Goal: Task Accomplishment & Management: Manage account settings

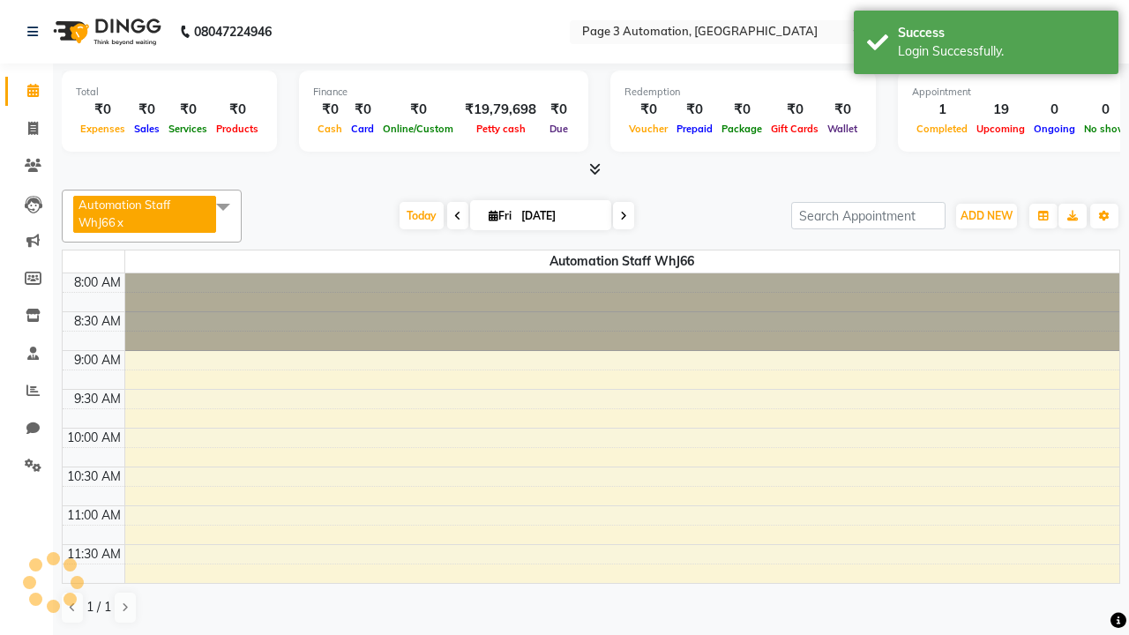
select select "en"
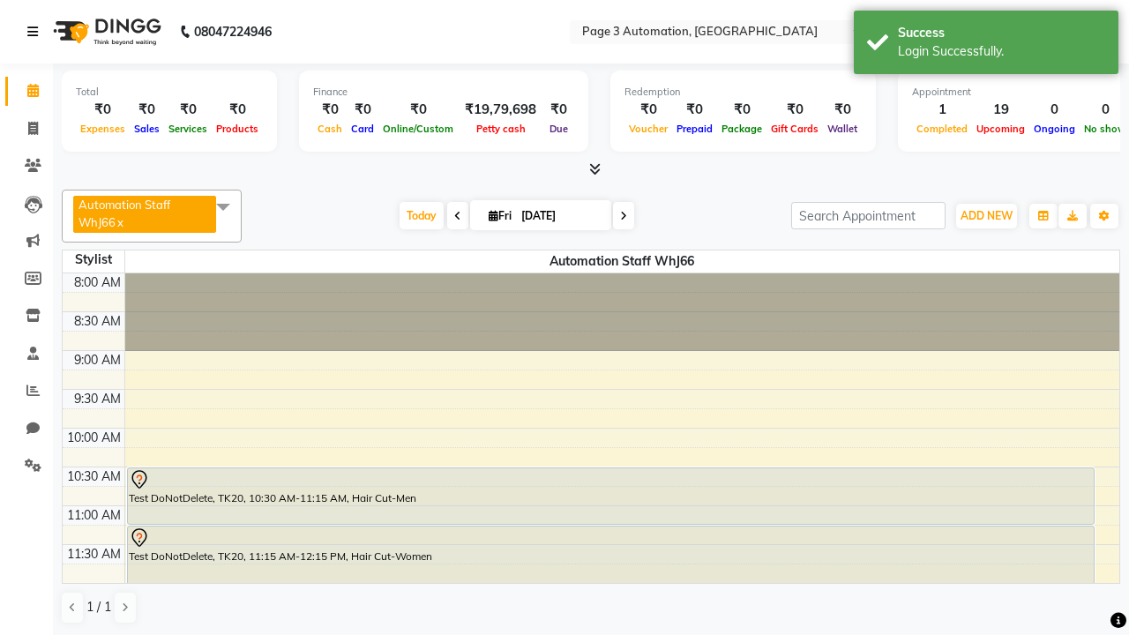
click at [36, 32] on icon at bounding box center [32, 32] width 11 height 12
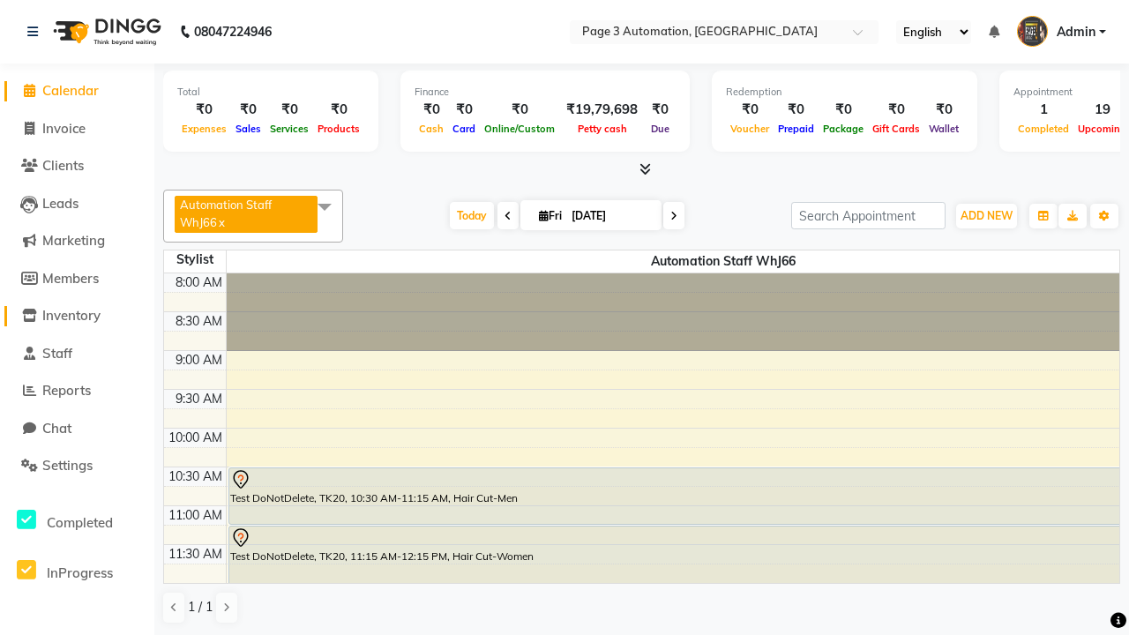
click at [77, 316] on span "Inventory" at bounding box center [71, 315] width 58 height 17
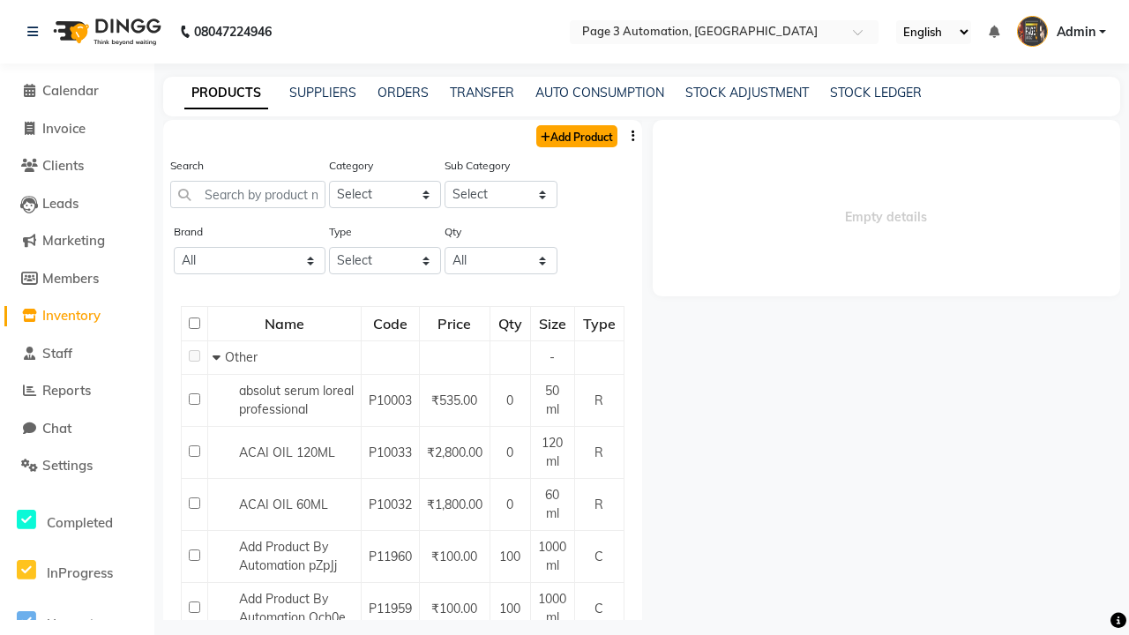
click at [575, 136] on link "Add Product" at bounding box center [576, 136] width 81 height 22
select select "true"
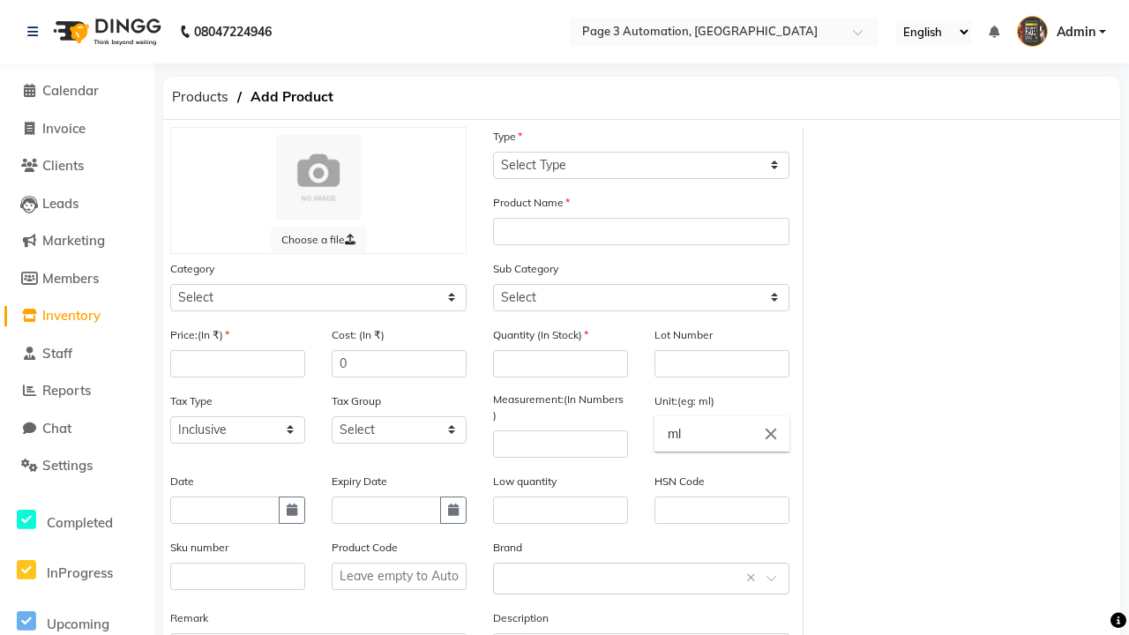
select select "C"
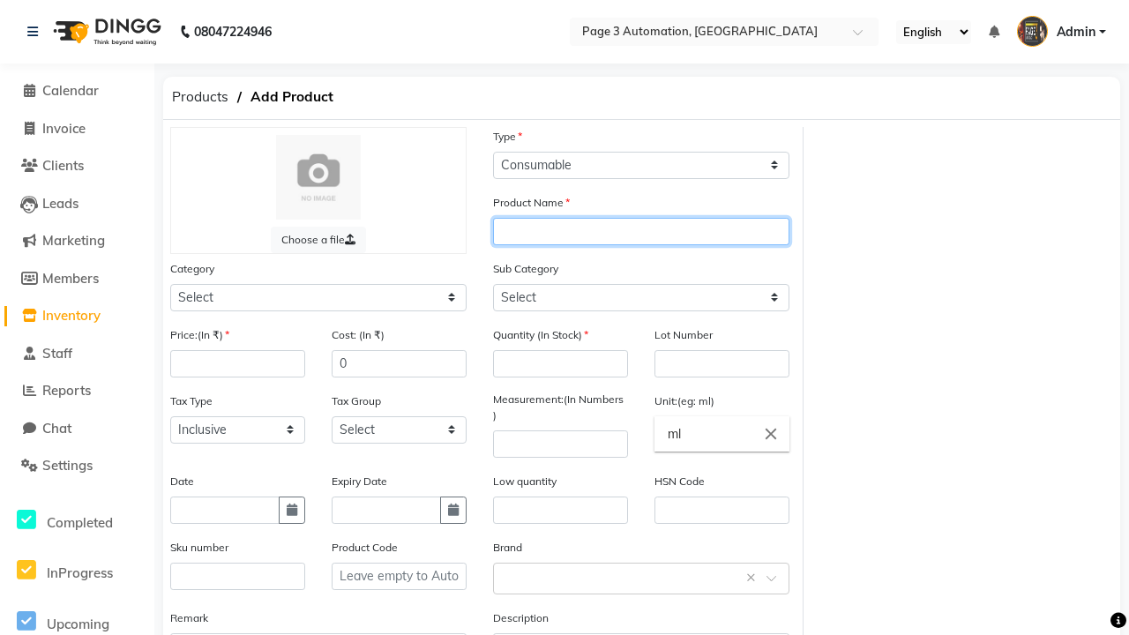
type input "Add Product By Automation 2XbVu"
select select "41401000"
type input "Add Product By Automation 2XbVu"
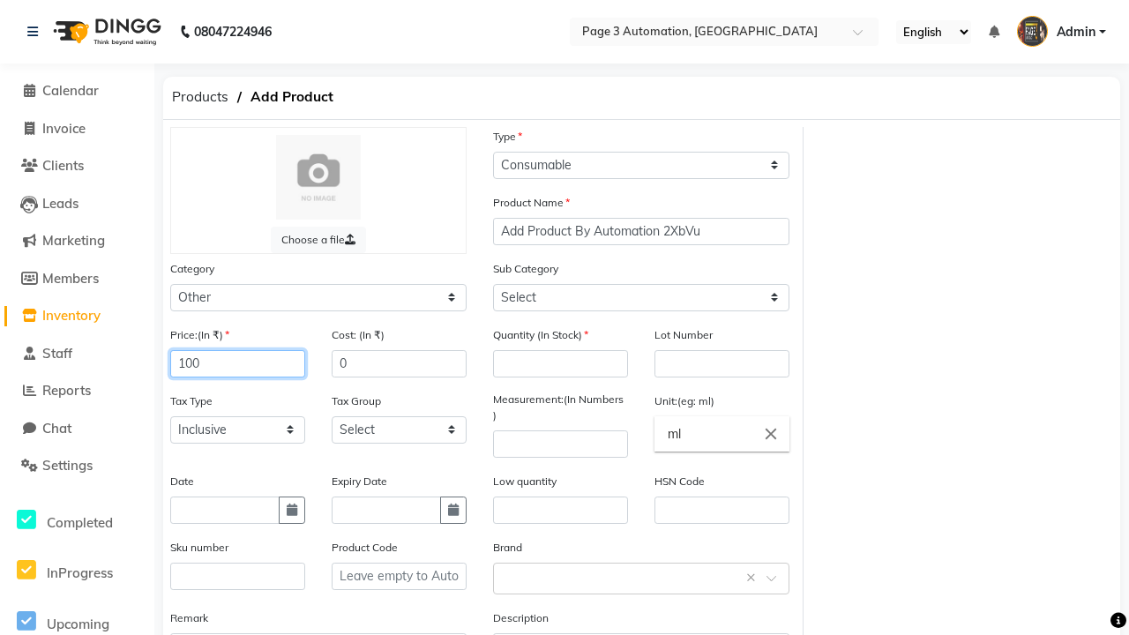
type input "100"
type input "150"
type input "100"
select select "41401002"
type input "100"
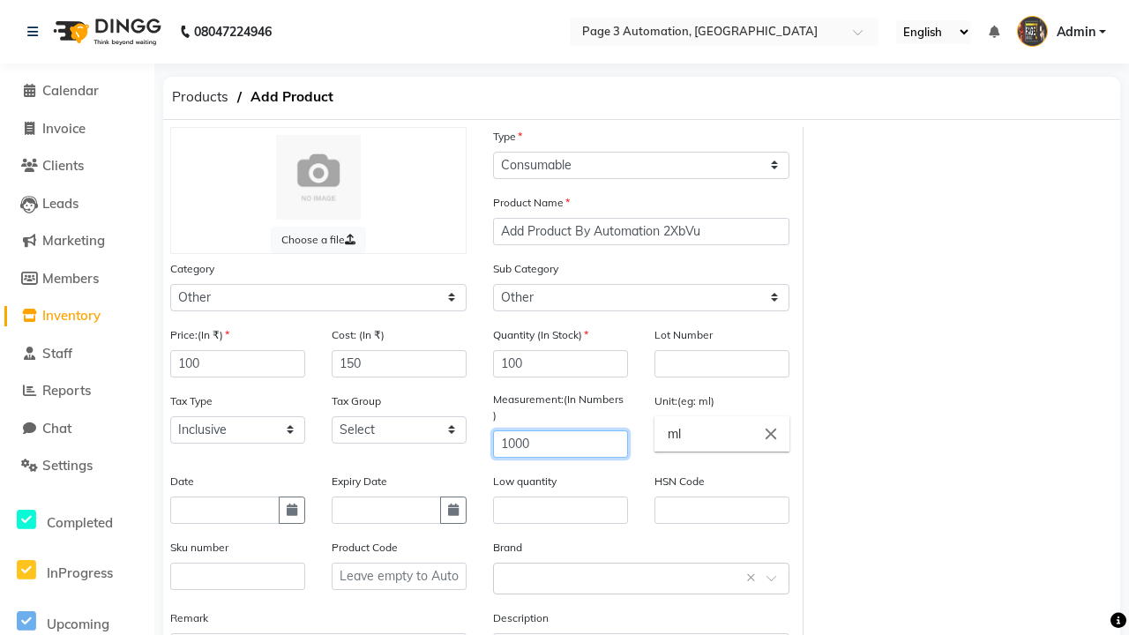
type input "1000"
type textarea "This Product is Created by Automation"
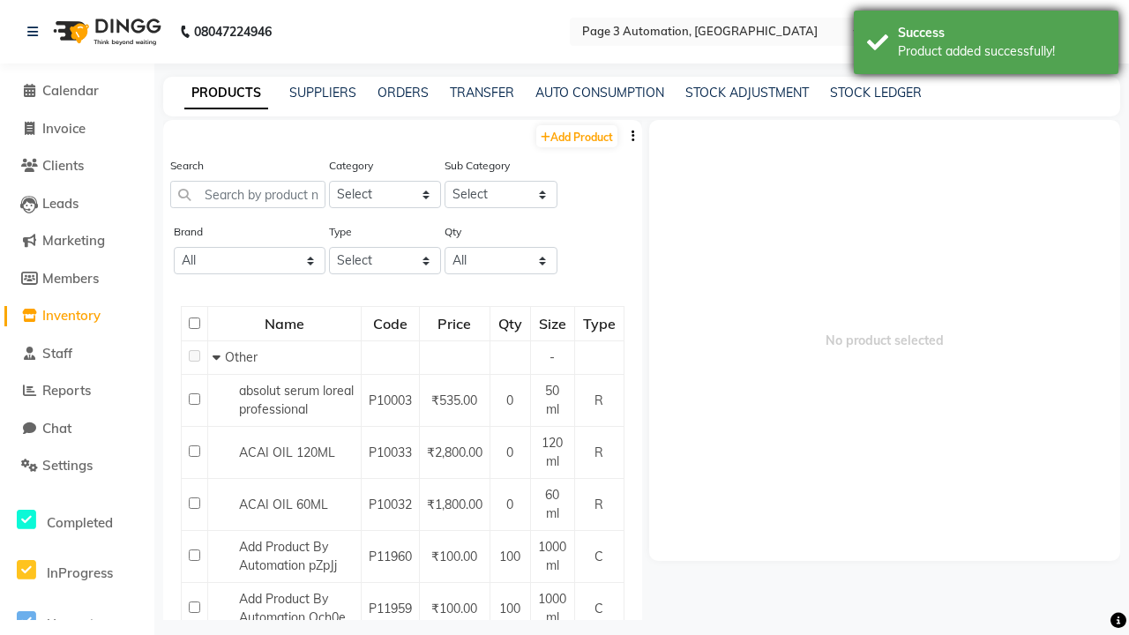
click at [986, 45] on div "Product added successfully!" at bounding box center [1001, 51] width 207 height 19
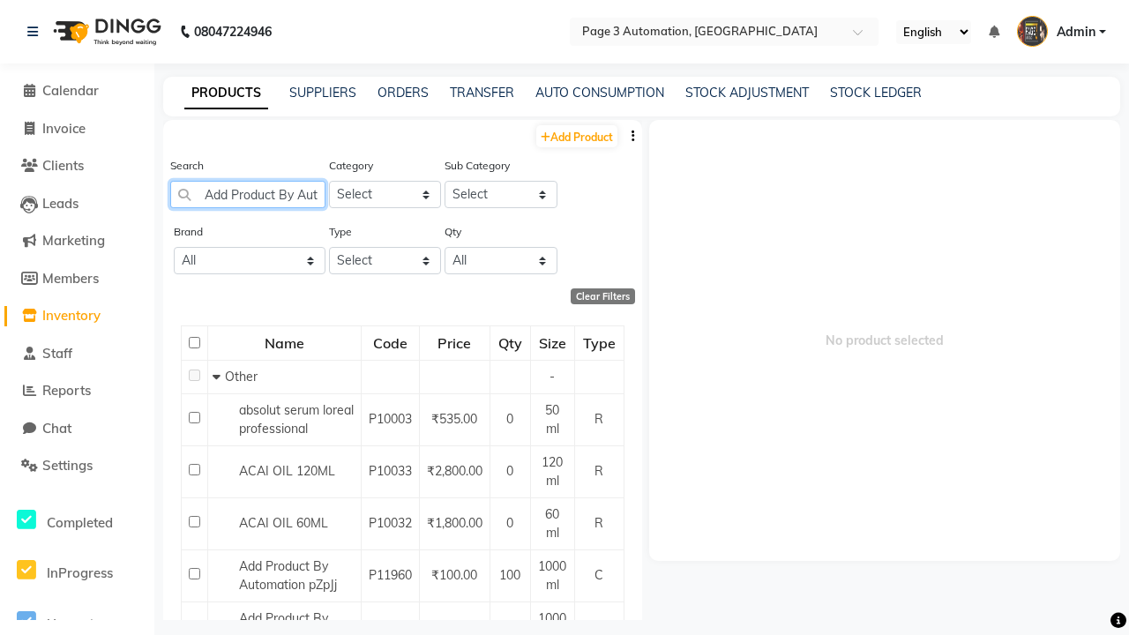
scroll to position [0, 86]
type input "Add Product By Automation 2XbVu"
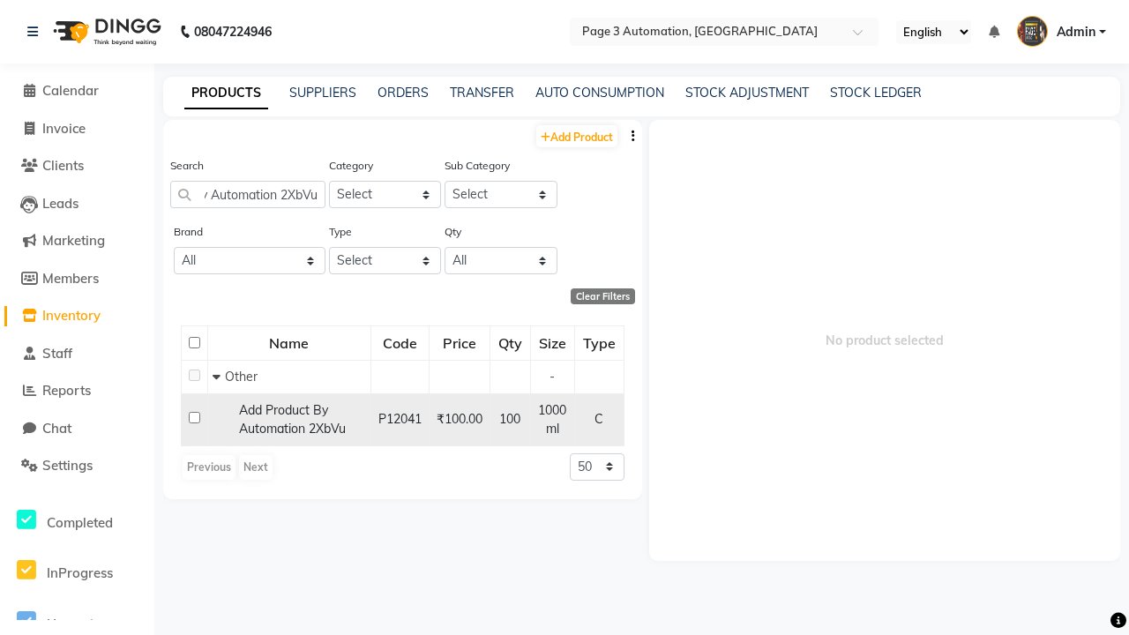
click at [194, 417] on input "checkbox" at bounding box center [194, 417] width 11 height 11
checkbox input "true"
select select
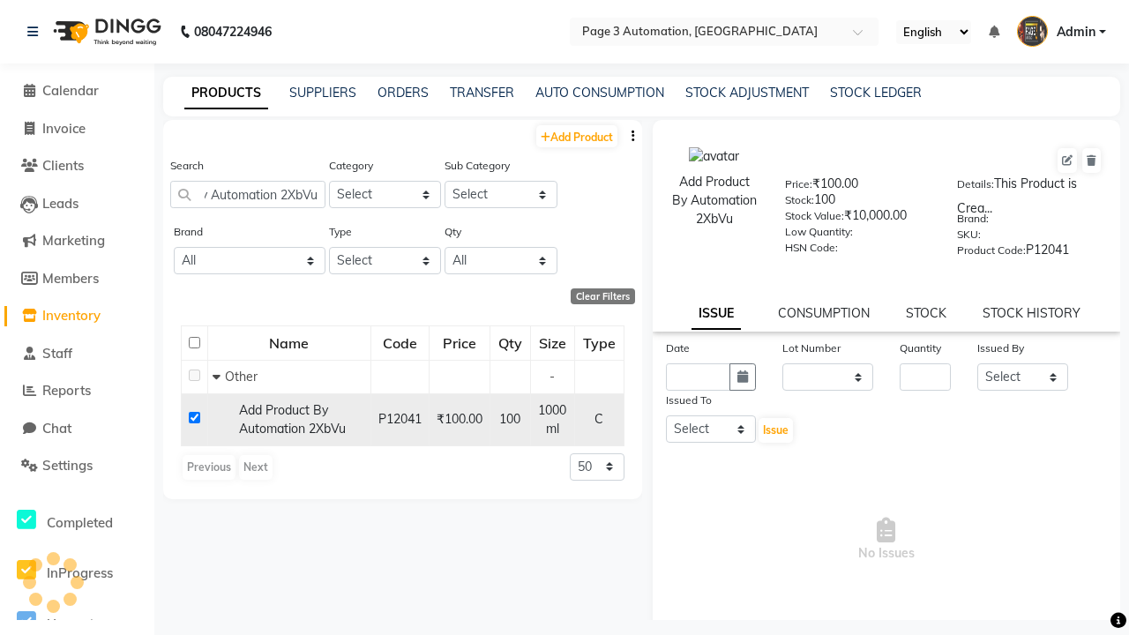
scroll to position [0, 0]
click at [1067, 161] on icon at bounding box center [1067, 160] width 11 height 11
select select "C"
select select "41401000"
select select "true"
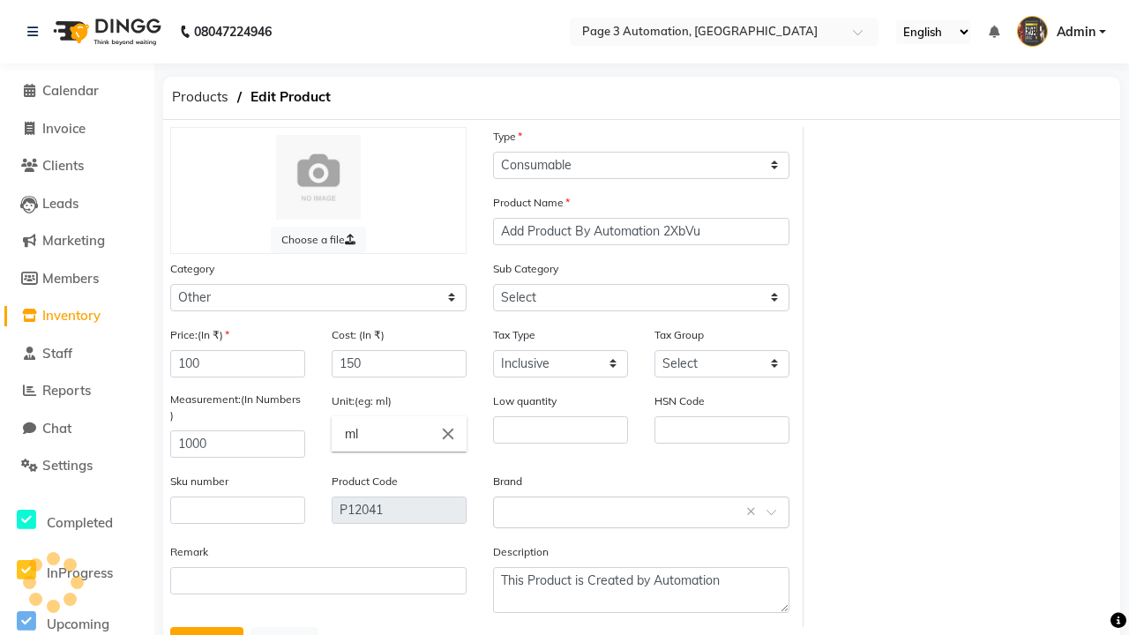
select select "41401002"
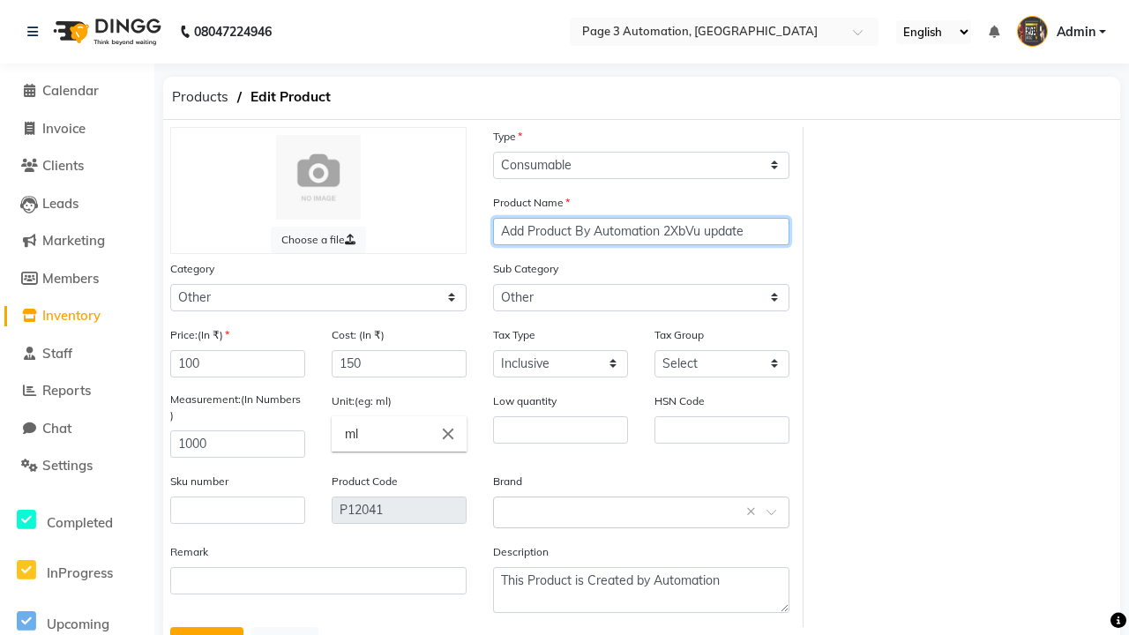
type input "Add Product By Automation 2XbVu update"
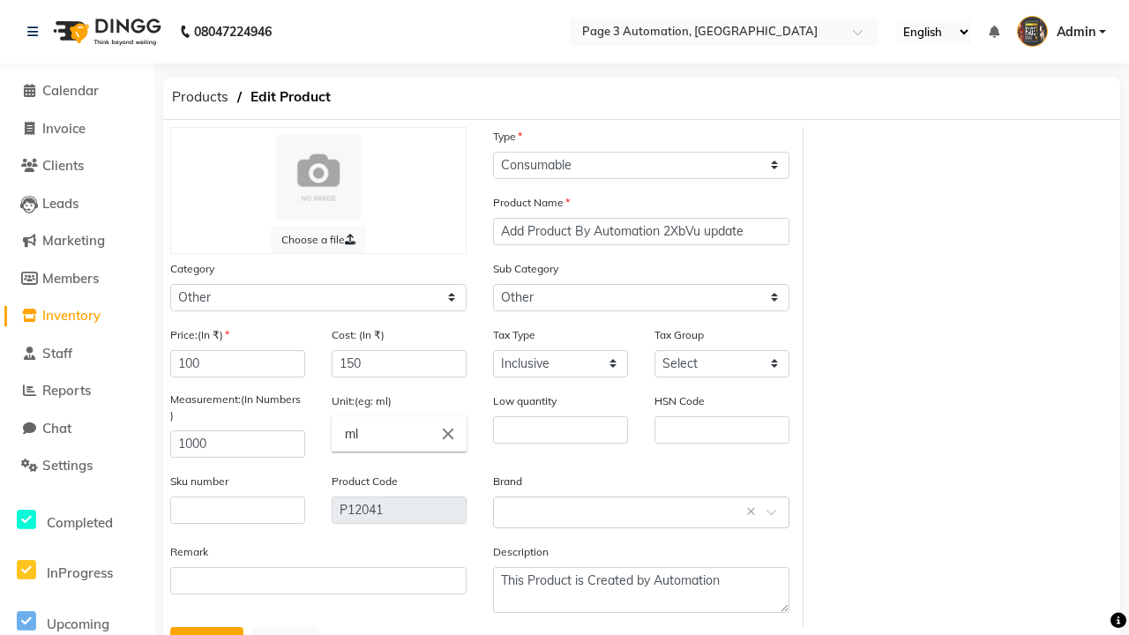
click at [206, 627] on button "Update" at bounding box center [206, 644] width 73 height 34
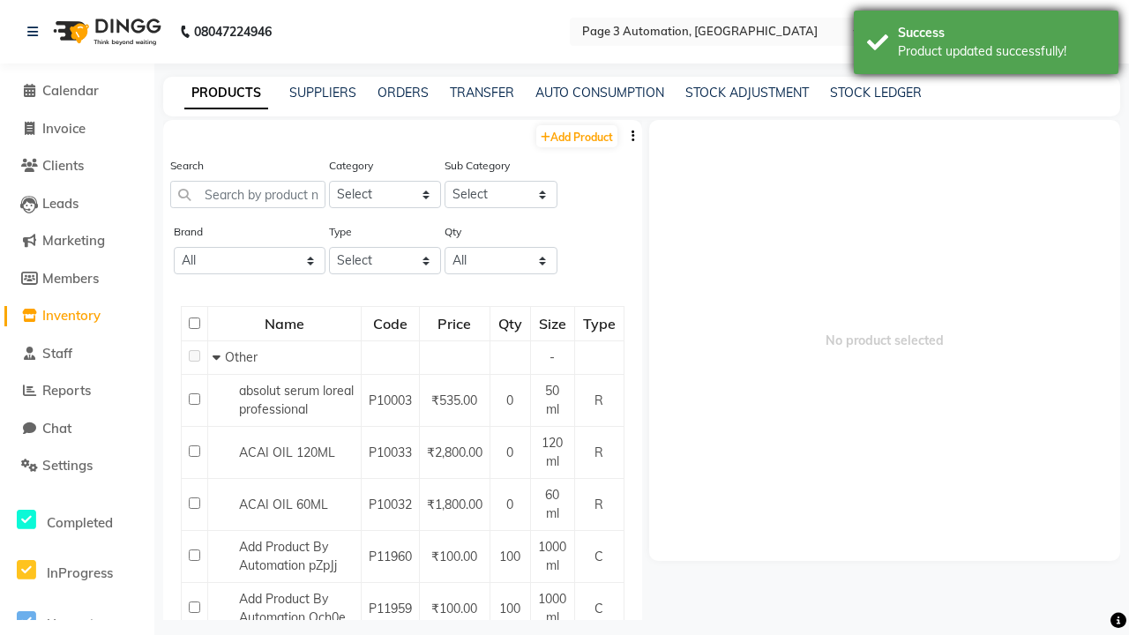
click at [986, 45] on div "Product updated successfully!" at bounding box center [1001, 51] width 207 height 19
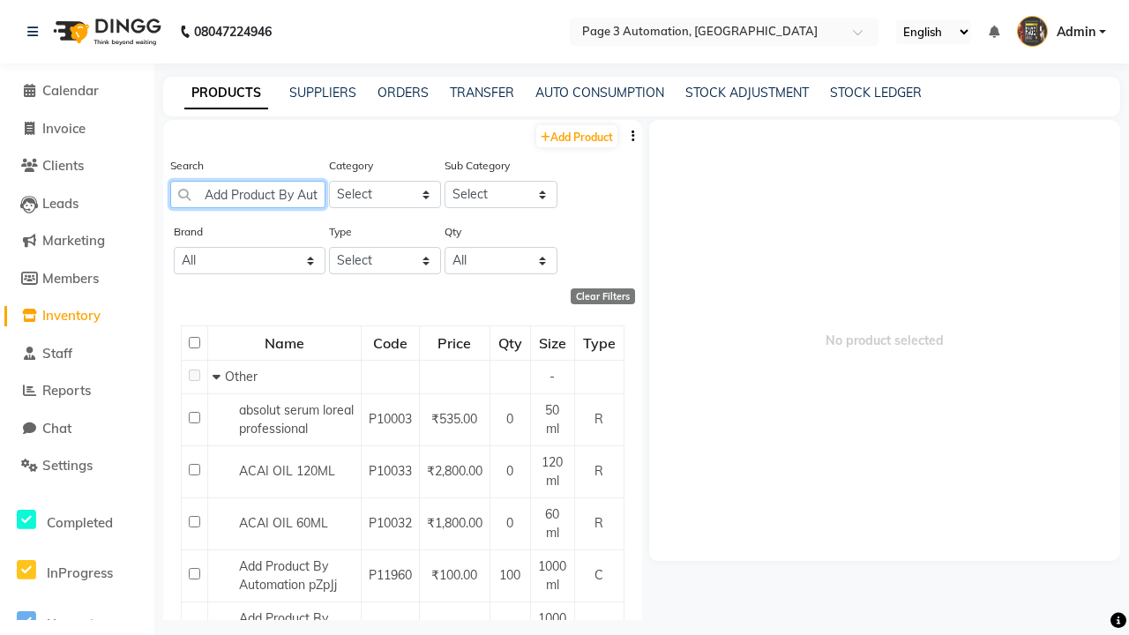
scroll to position [0, 130]
type input "Add Product By Automation 2XbVu update"
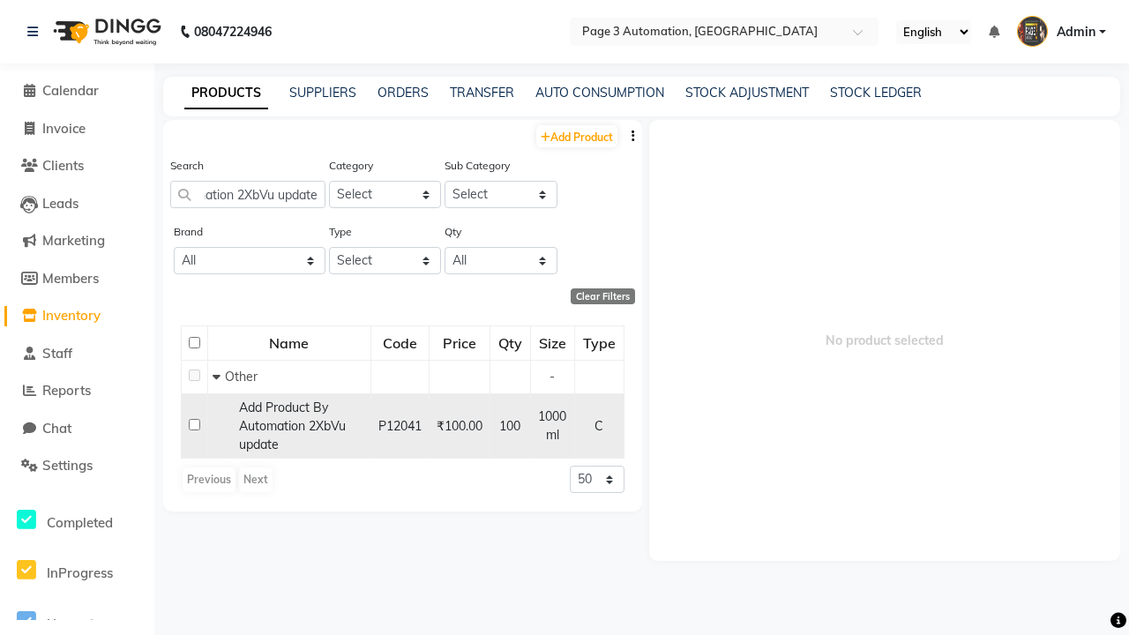
click at [194, 424] on input "checkbox" at bounding box center [194, 424] width 11 height 11
checkbox input "true"
select select
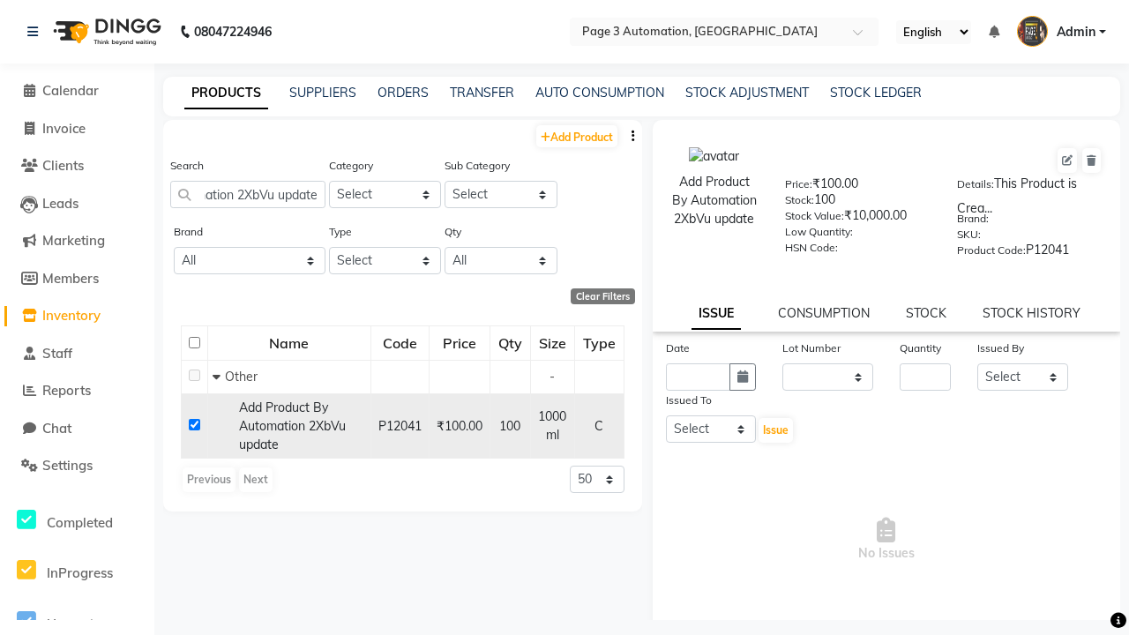
scroll to position [0, 0]
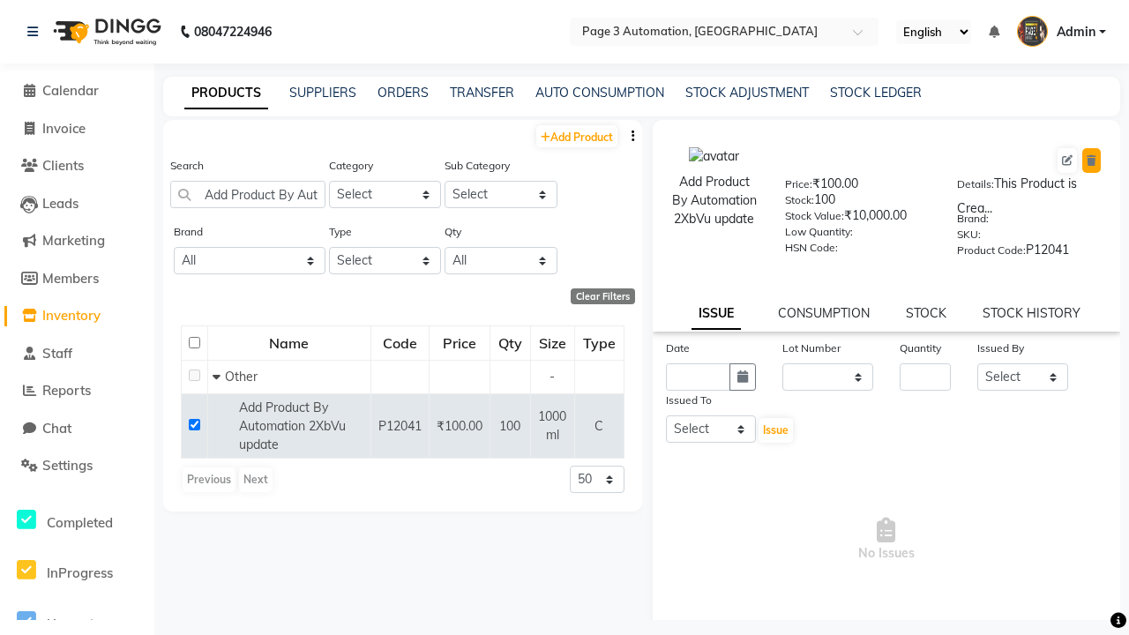
click at [1091, 161] on icon at bounding box center [1092, 160] width 10 height 11
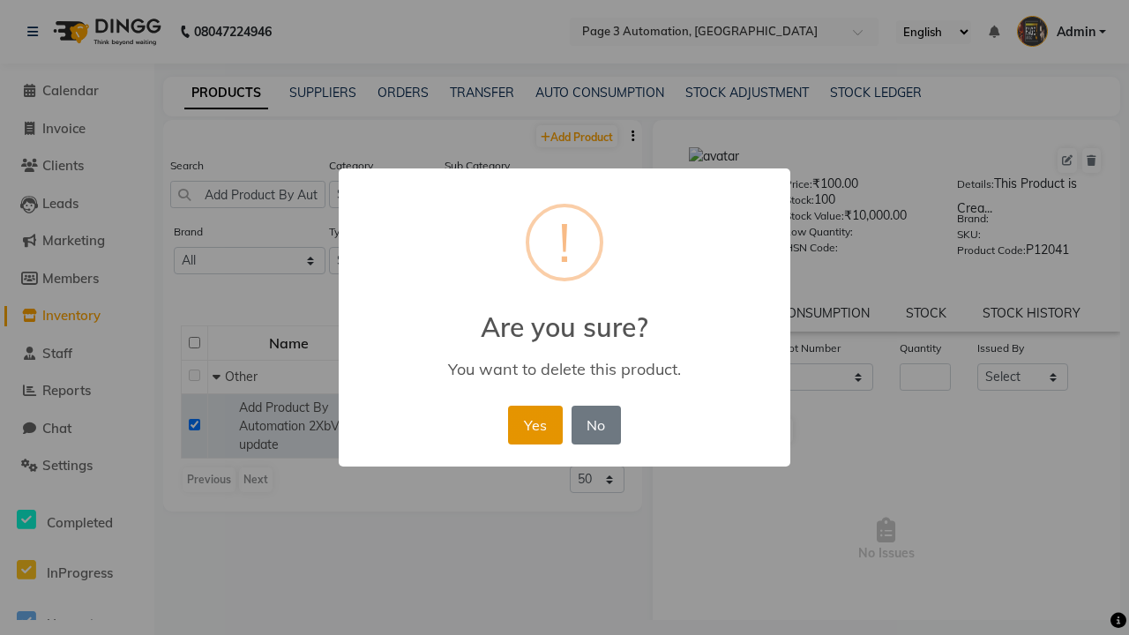
click at [535, 424] on button "Yes" at bounding box center [535, 425] width 54 height 39
